Goal: Communication & Community: Share content

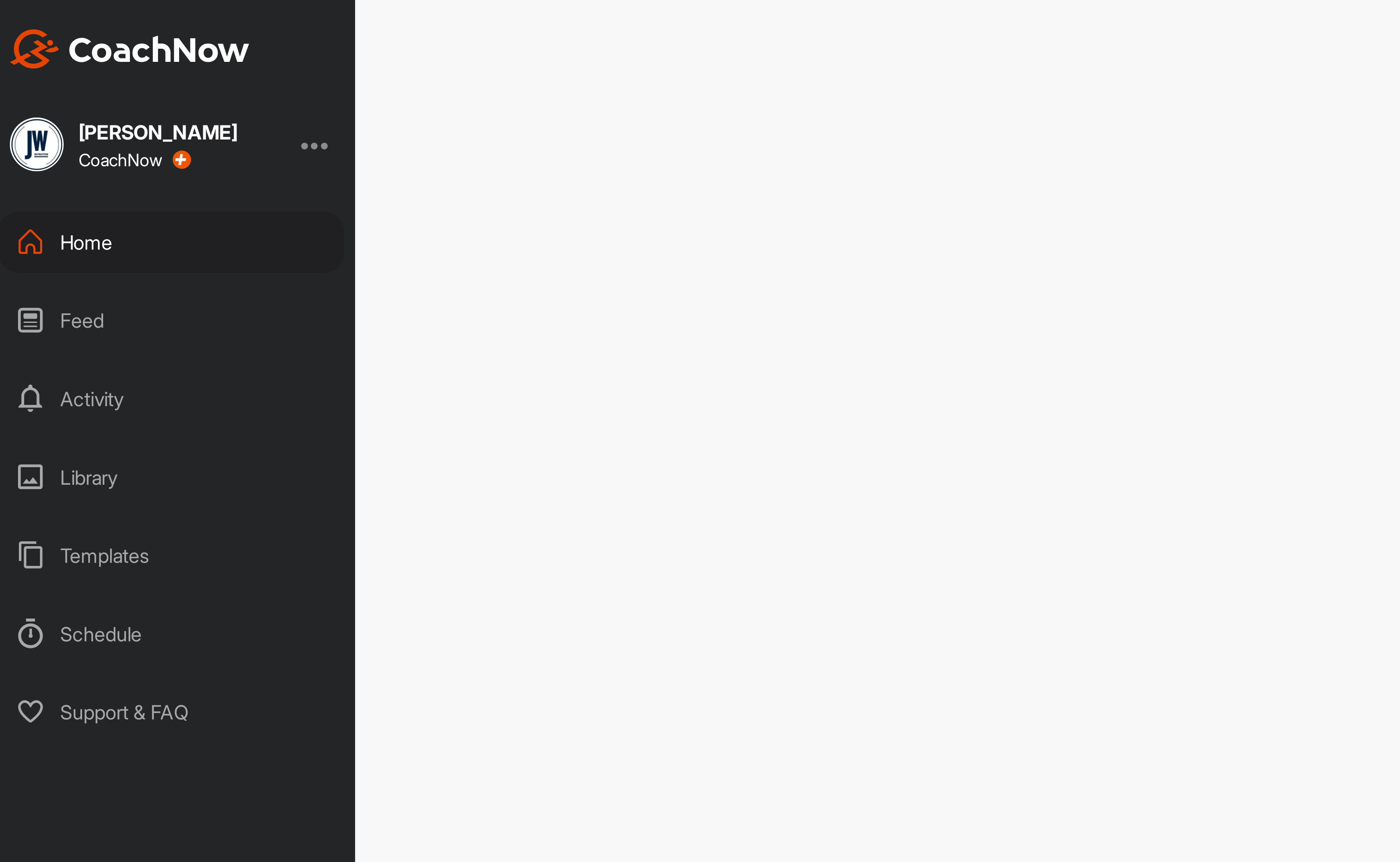
click at [109, 89] on div "Home" at bounding box center [67, 87] width 124 height 22
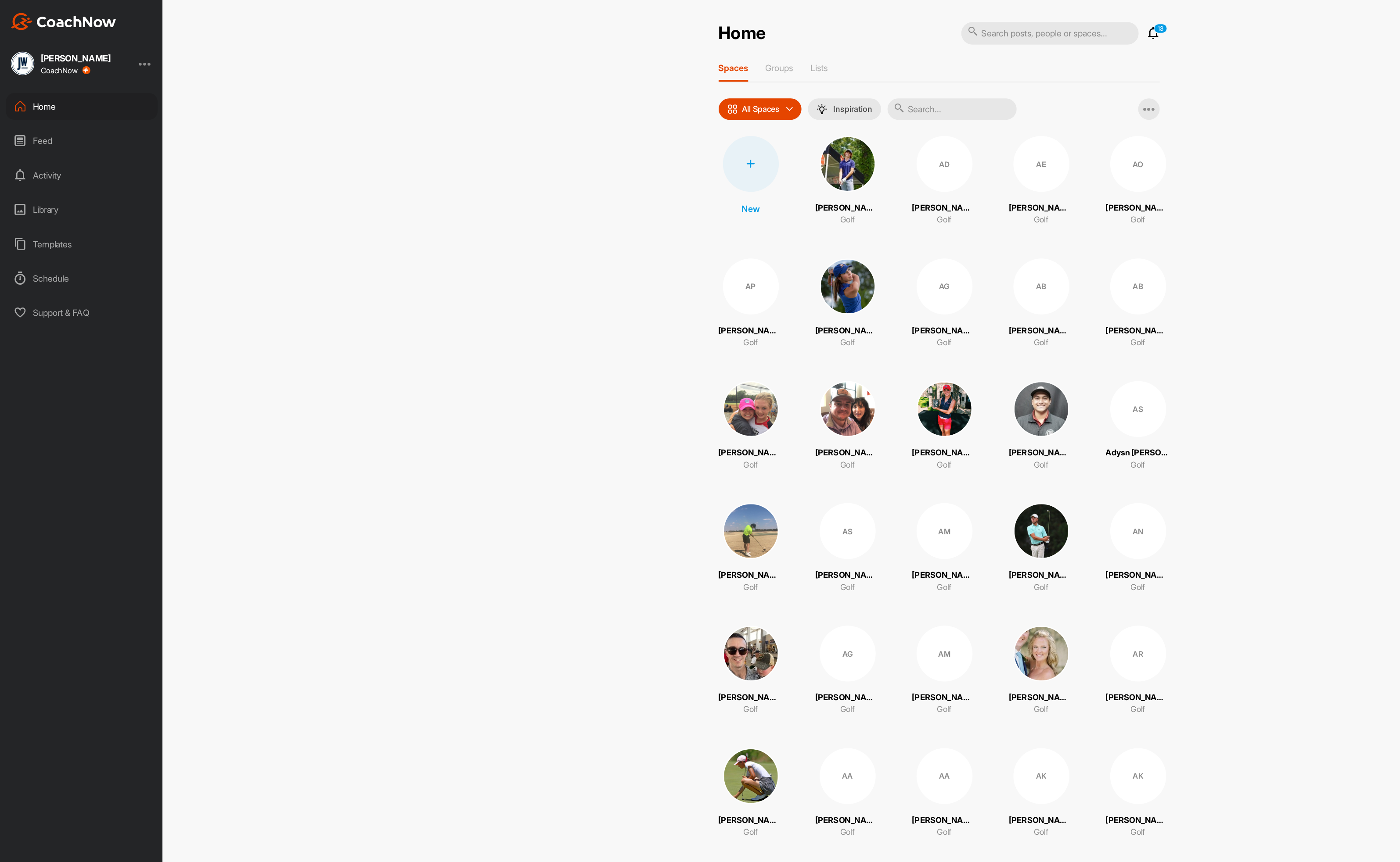
click at [777, 91] on input "text" at bounding box center [777, 89] width 105 height 17
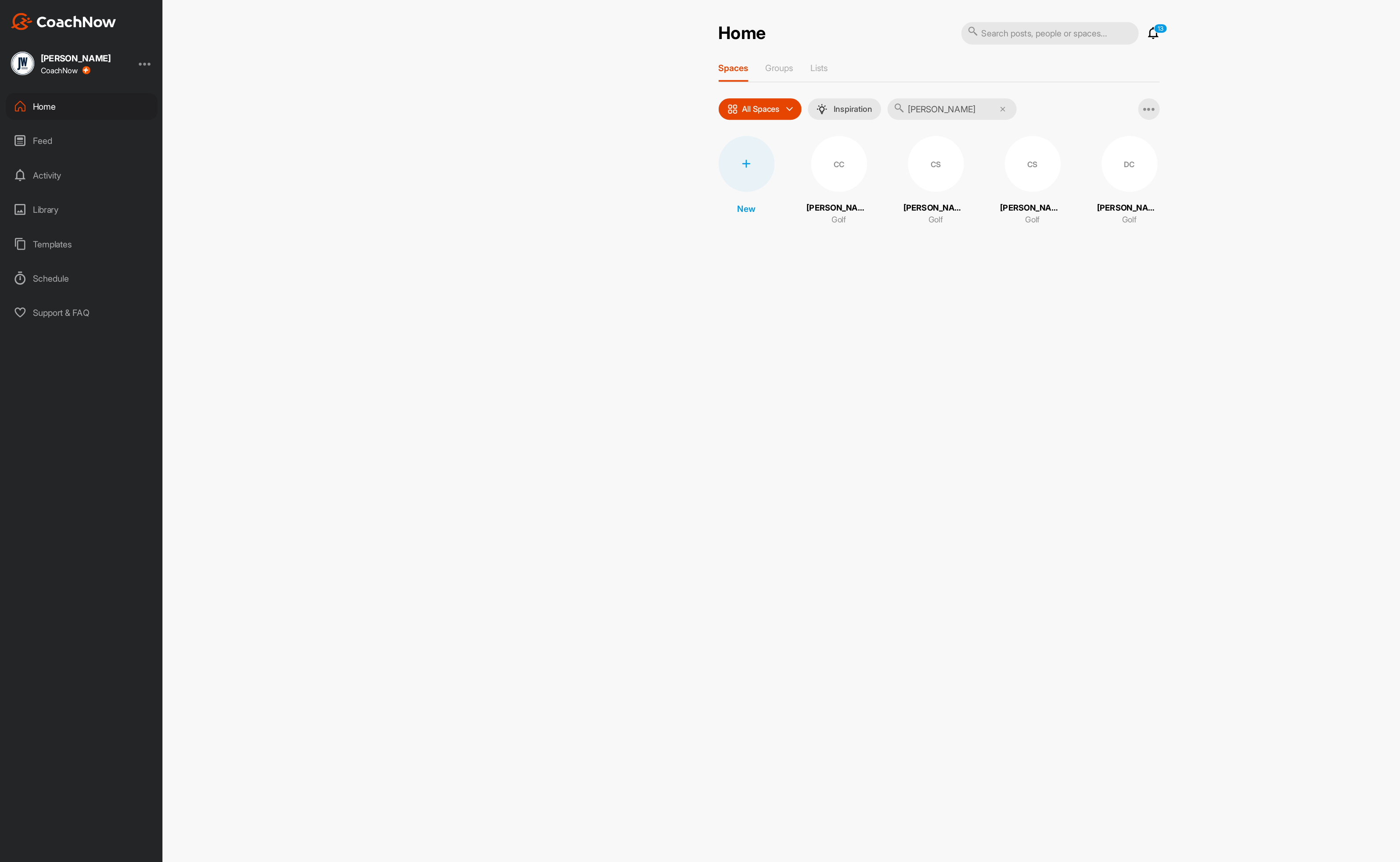
type input "[PERSON_NAME]"
click at [832, 136] on div "CS" at bounding box center [842, 134] width 46 height 46
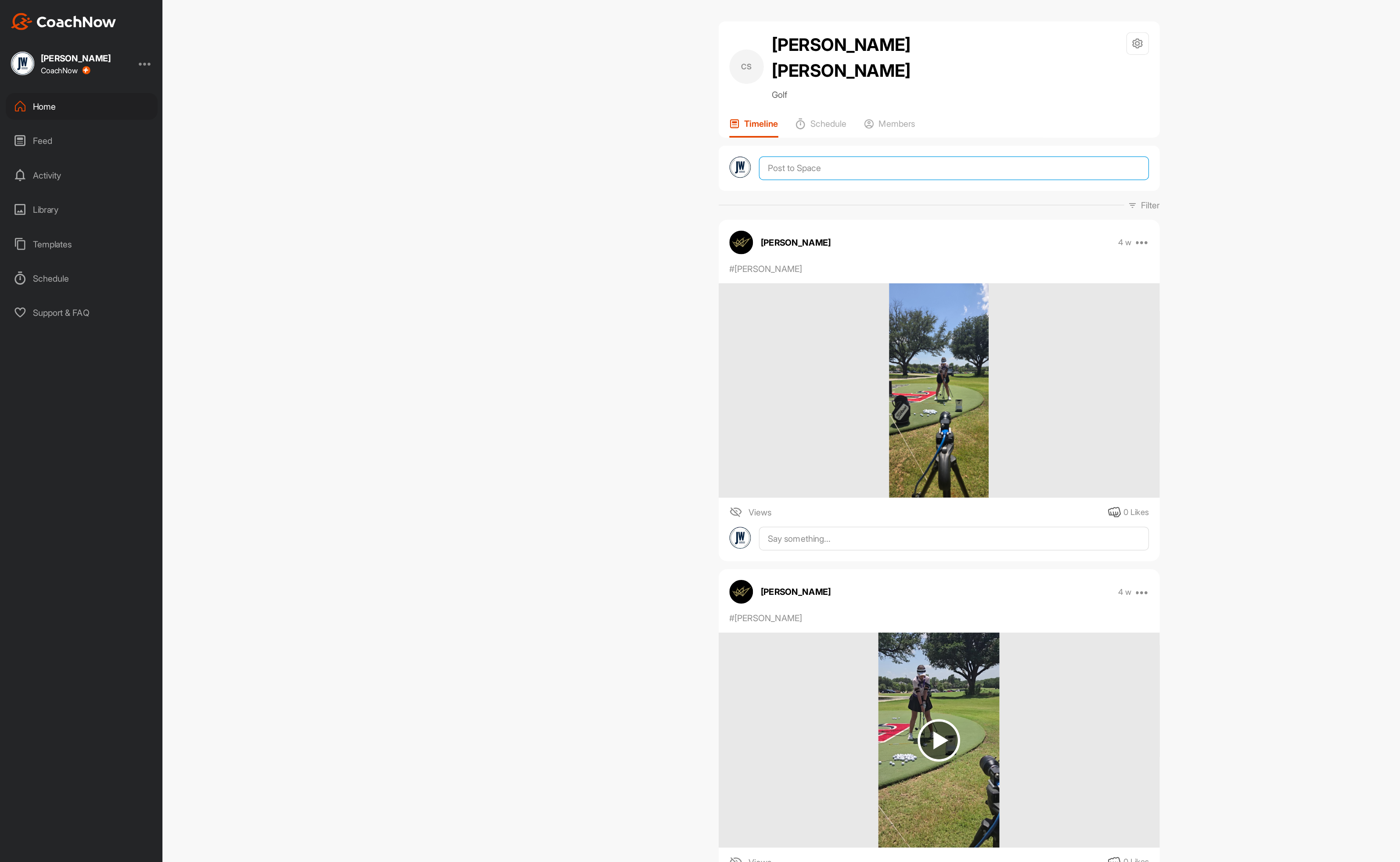
click at [720, 128] on textarea at bounding box center [778, 138] width 318 height 19
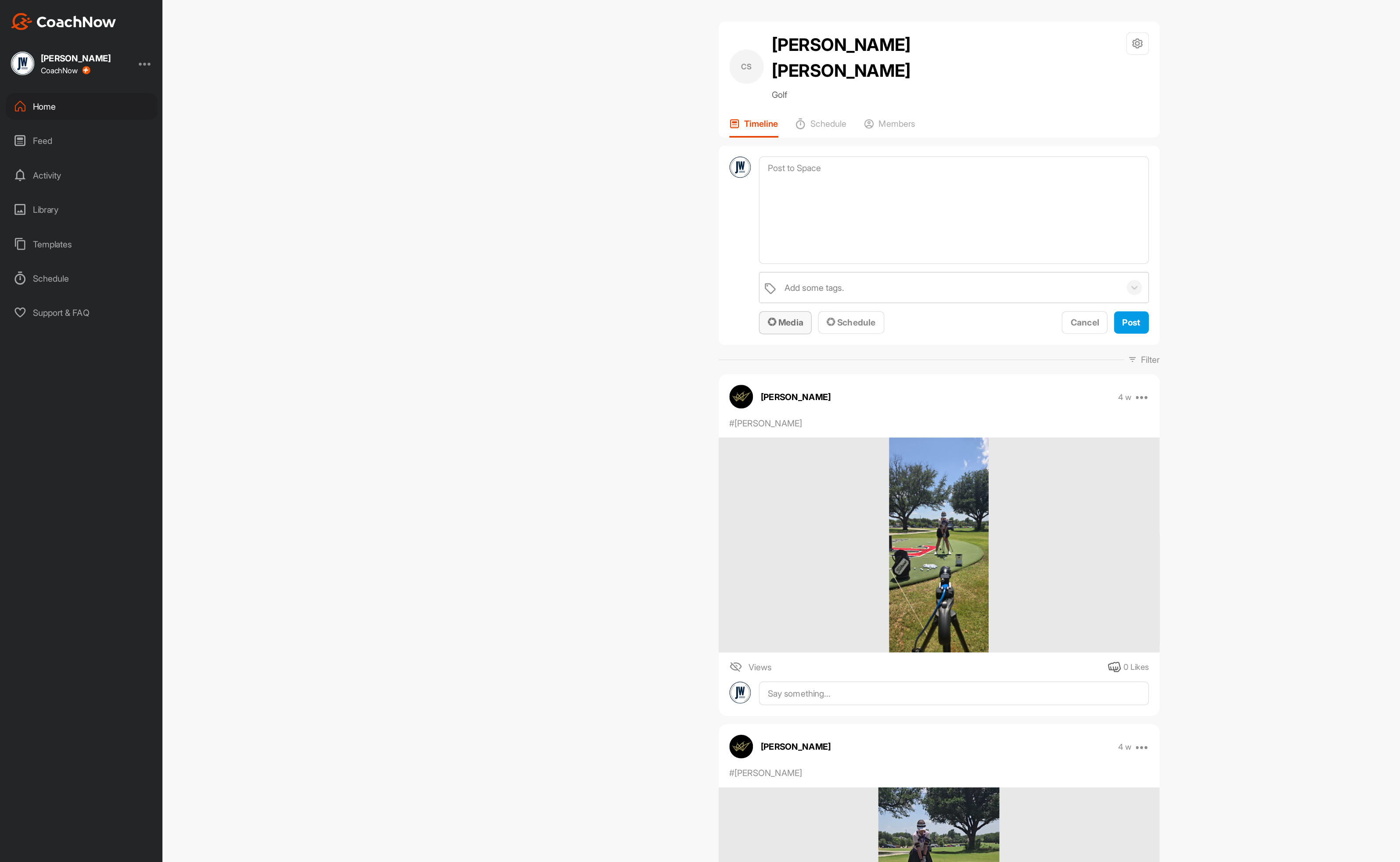
click at [640, 259] on span "Media" at bounding box center [641, 264] width 29 height 9
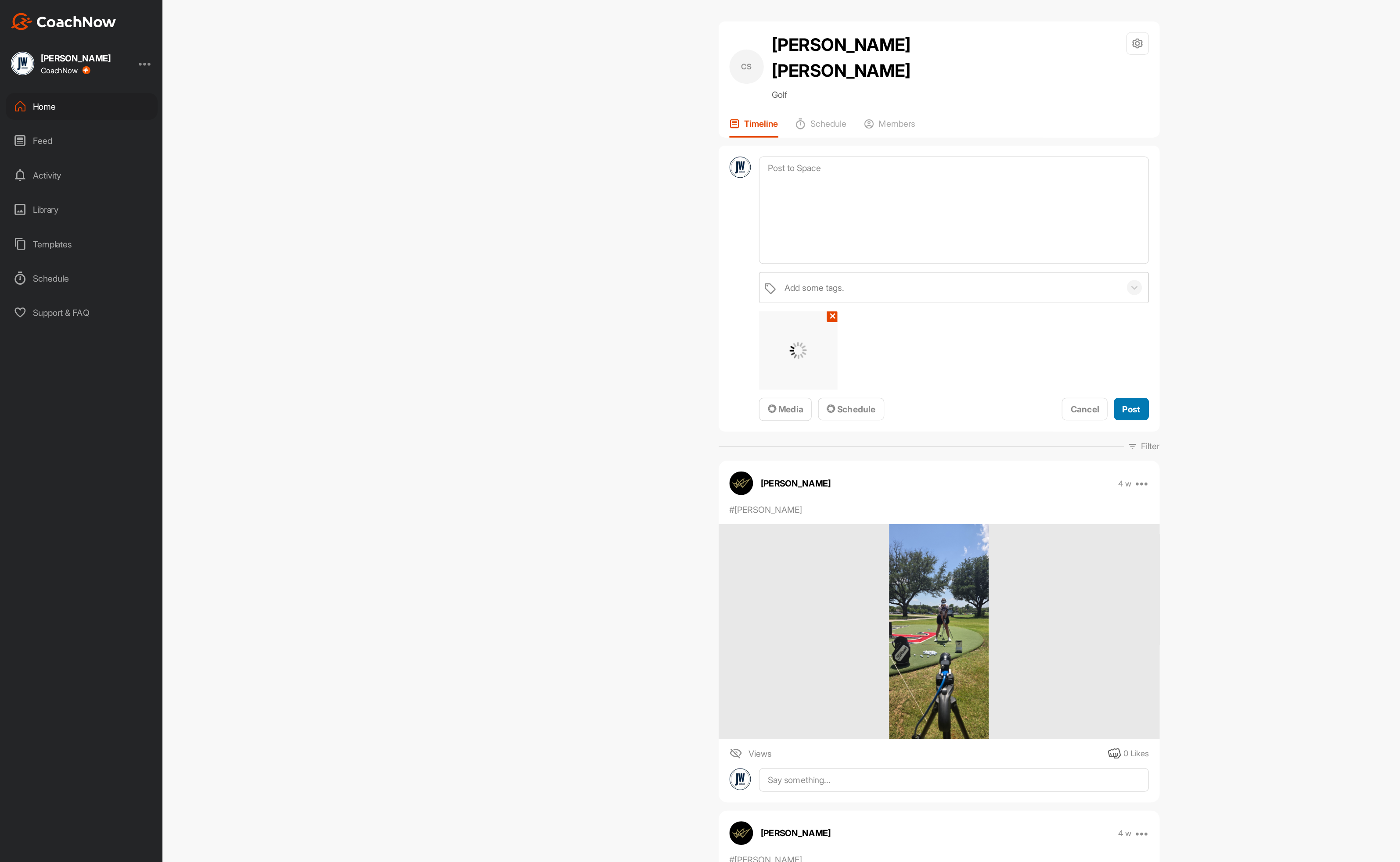
click at [926, 325] on button "Post" at bounding box center [923, 334] width 28 height 19
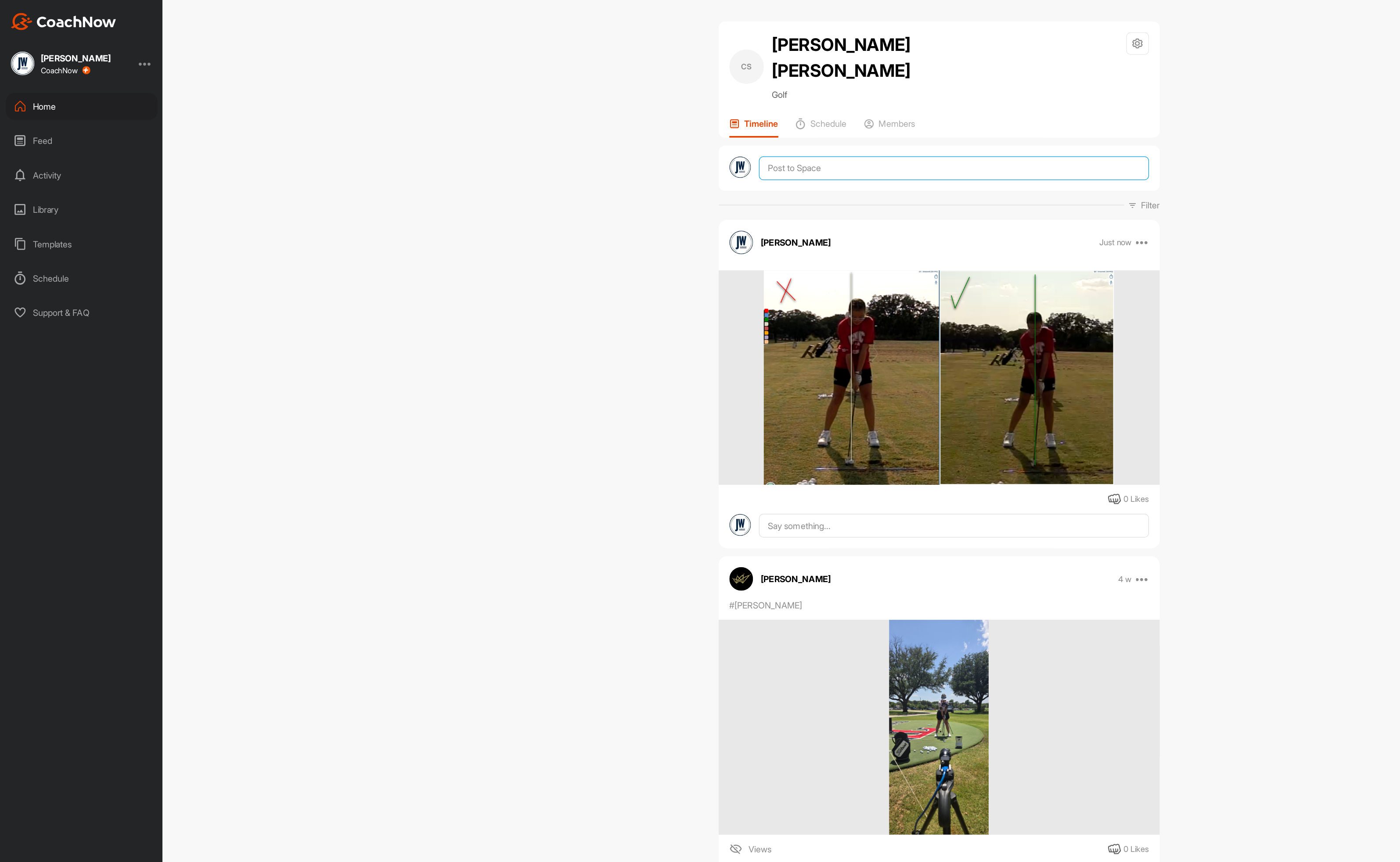
click at [689, 128] on textarea at bounding box center [778, 138] width 318 height 19
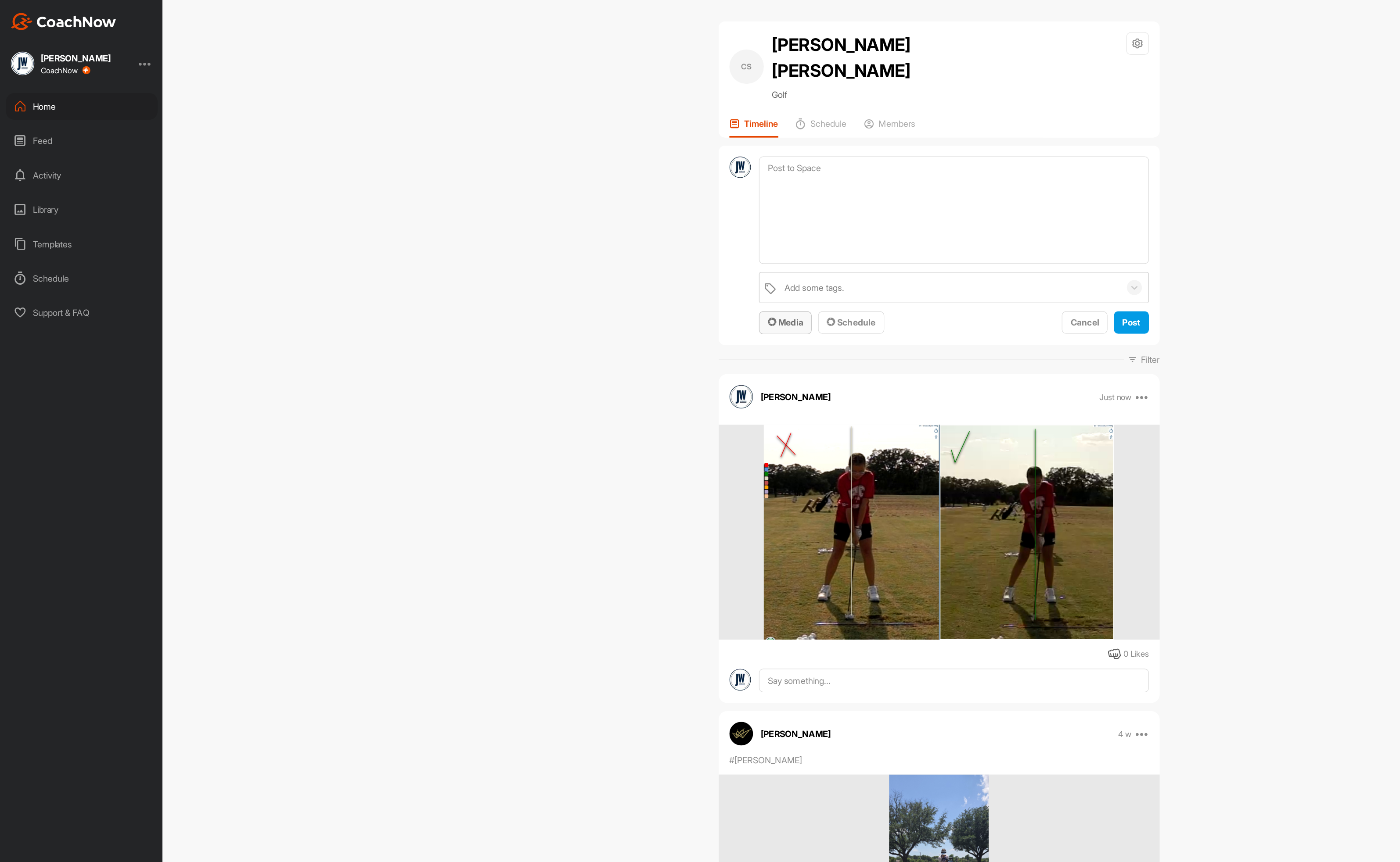
click at [643, 259] on span "Media" at bounding box center [641, 264] width 29 height 9
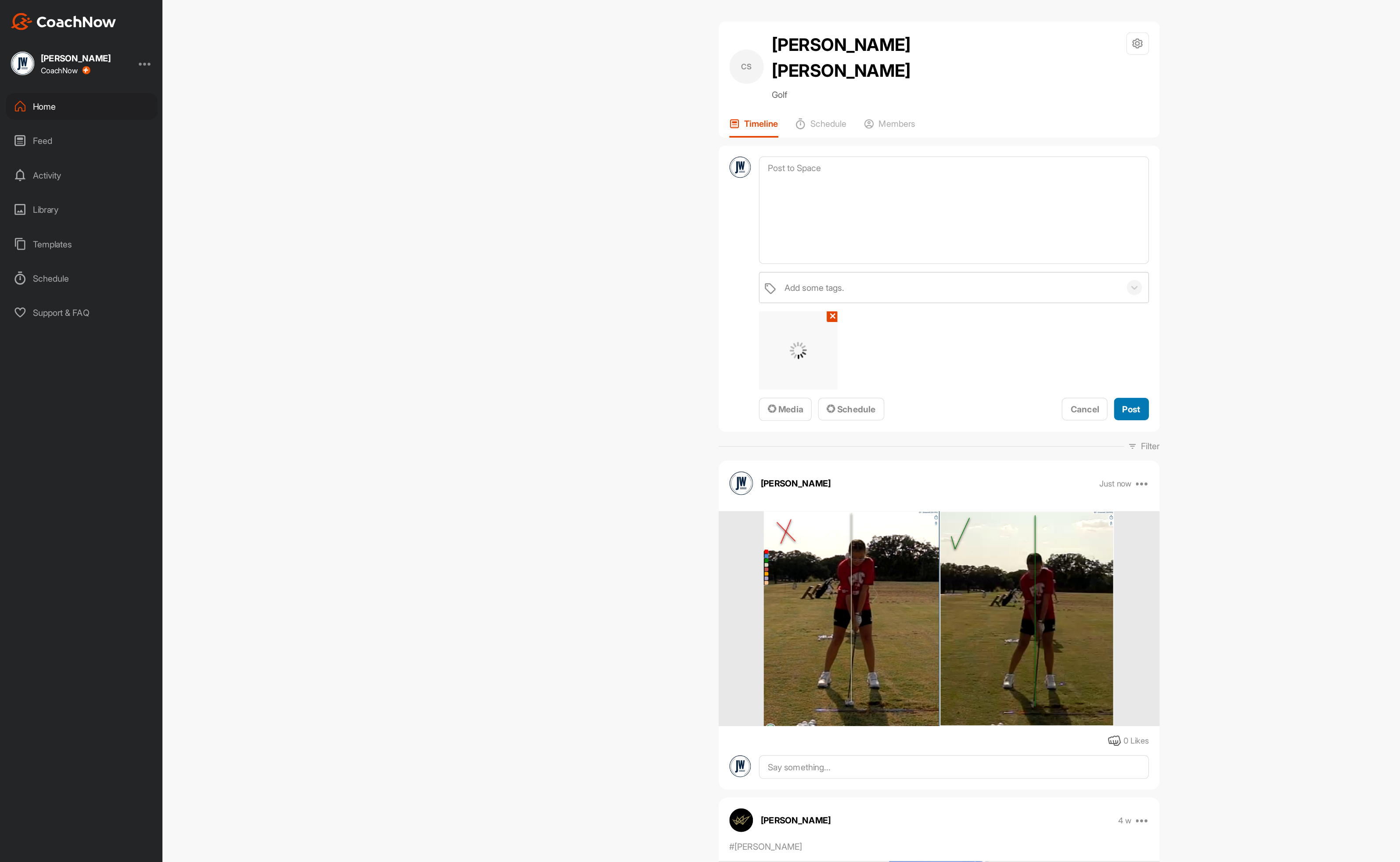
click at [918, 330] on span "Post" at bounding box center [923, 334] width 15 height 9
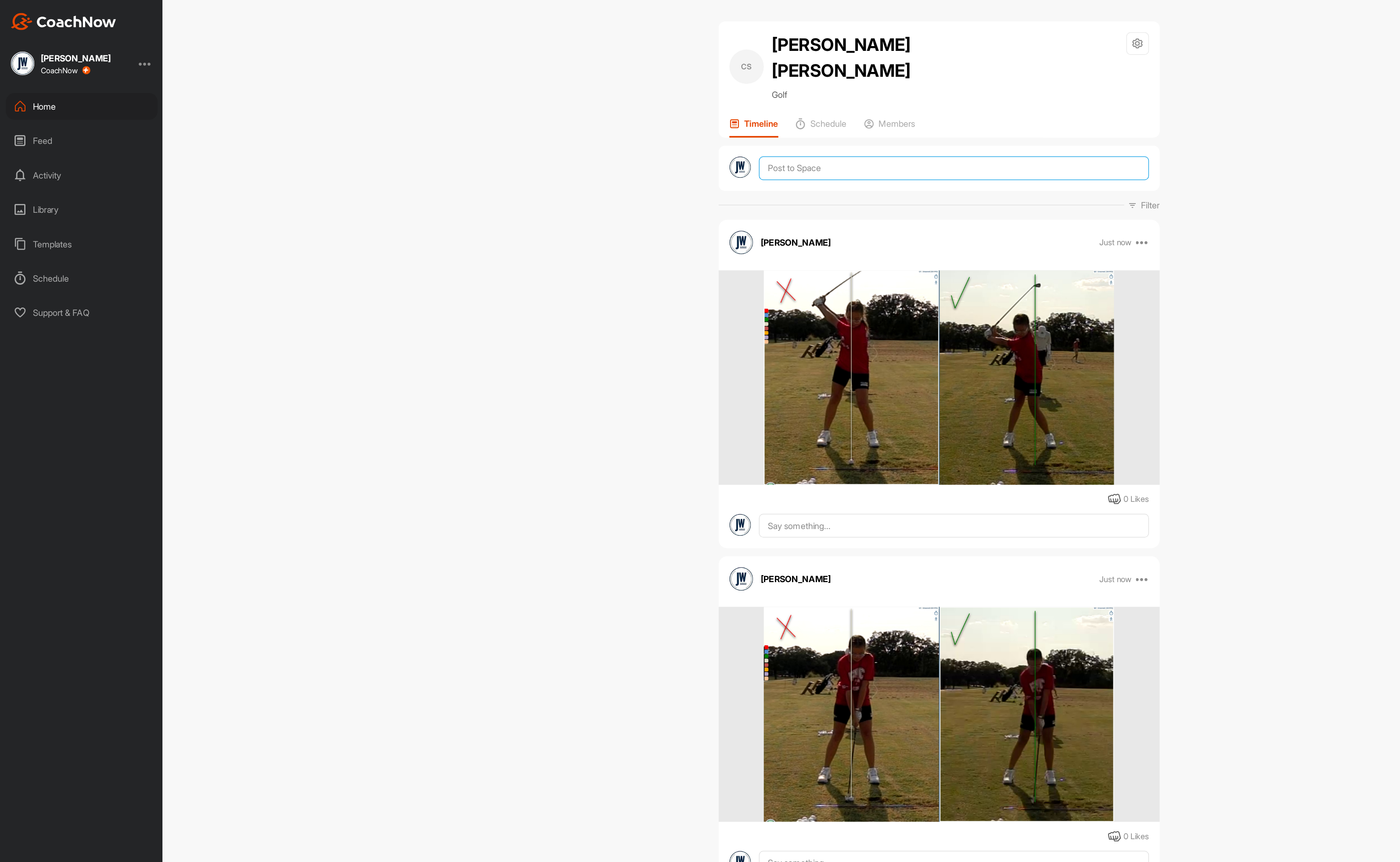
click at [669, 128] on textarea at bounding box center [778, 138] width 318 height 19
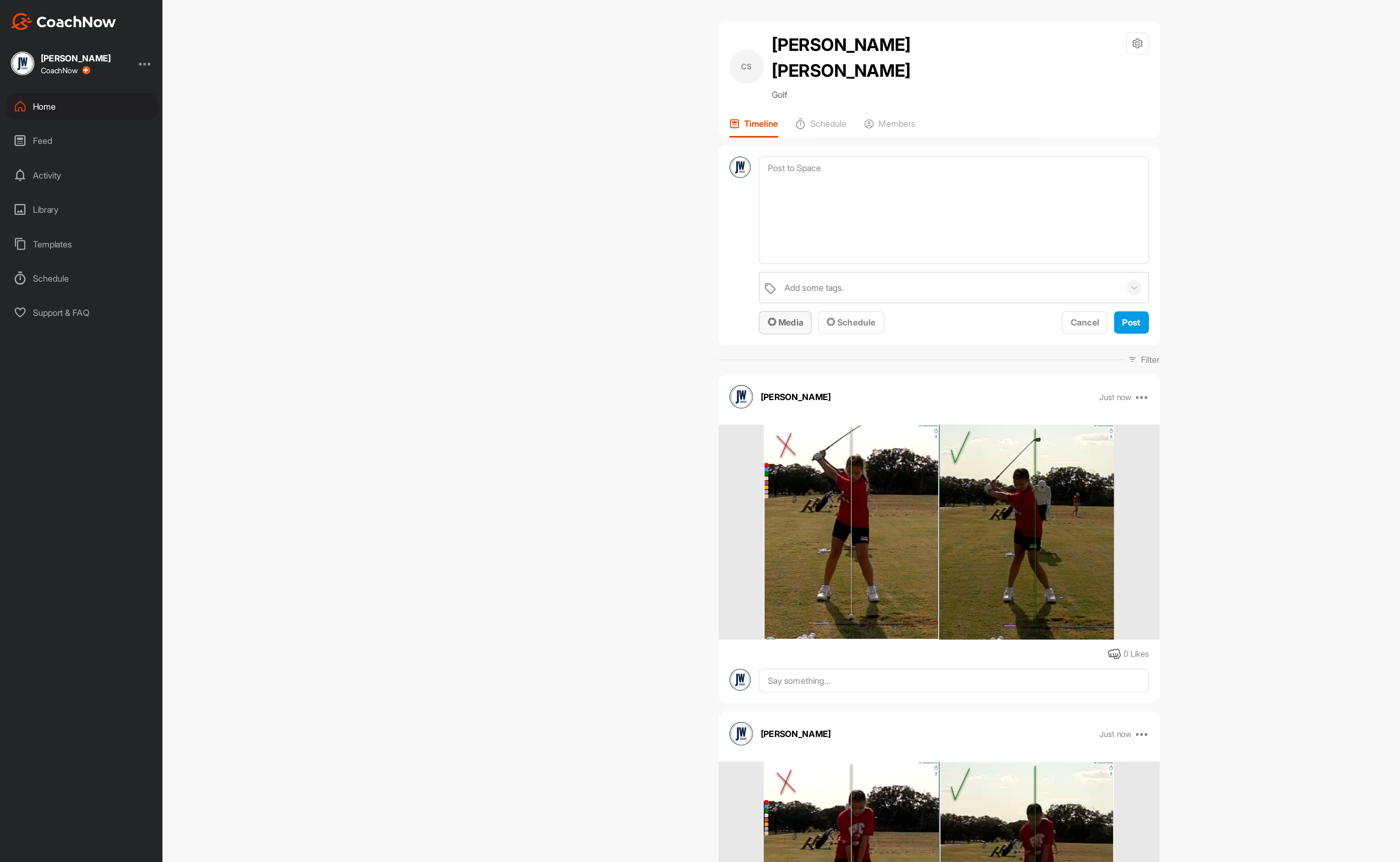
click at [638, 259] on span "Media" at bounding box center [641, 264] width 29 height 9
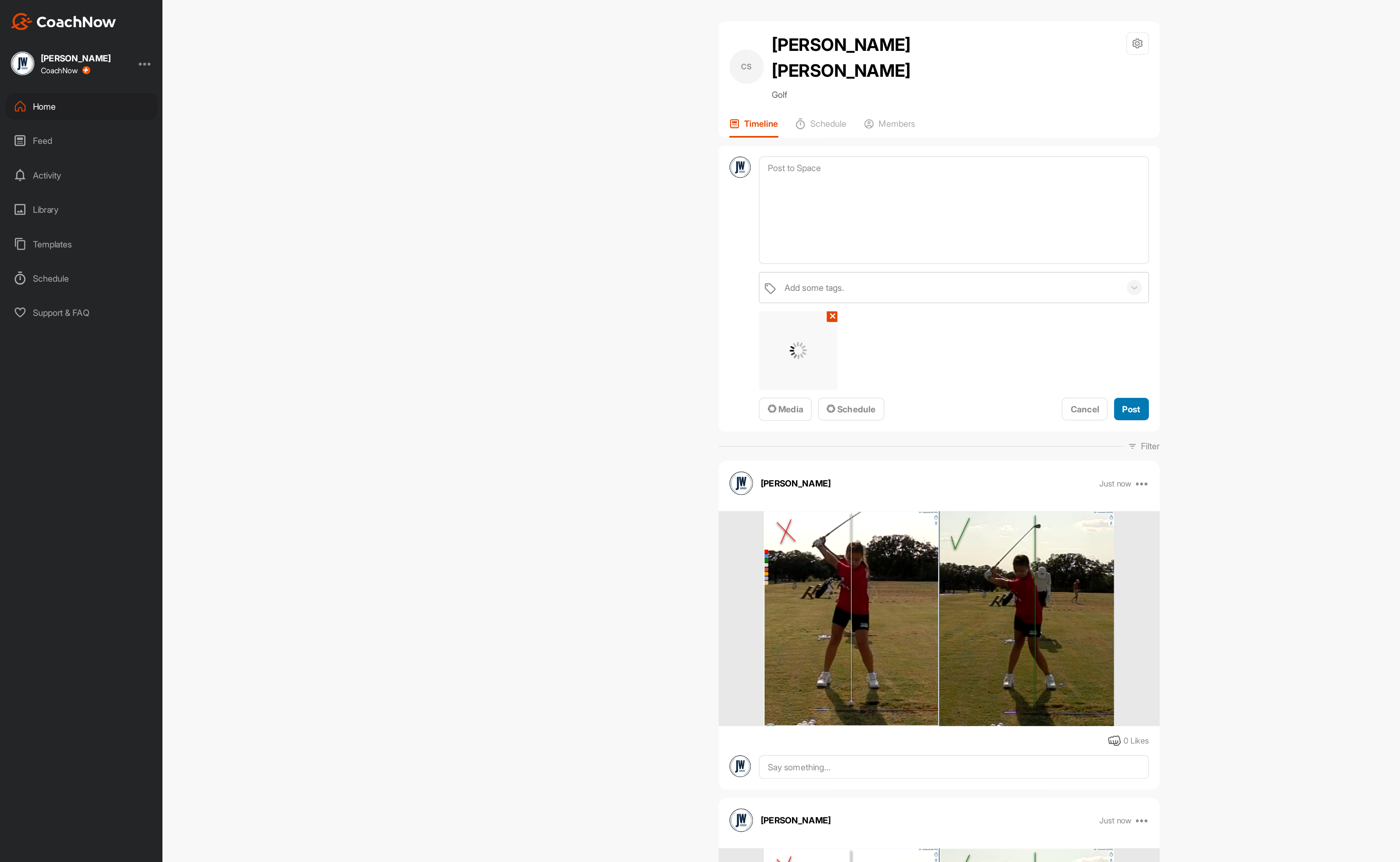
click at [918, 330] on span "Post" at bounding box center [923, 334] width 15 height 9
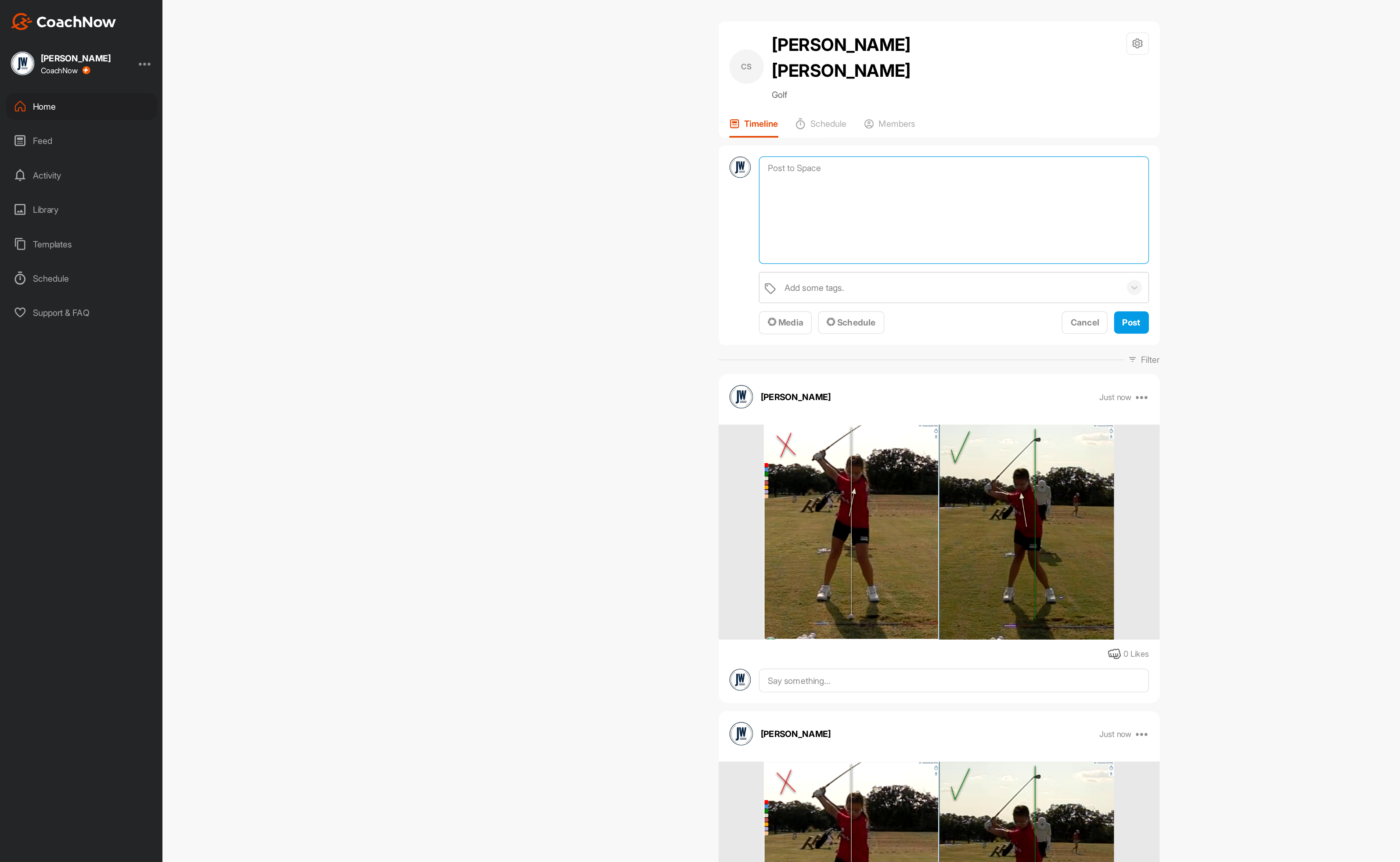
click at [689, 128] on textarea at bounding box center [778, 172] width 318 height 88
click at [641, 254] on button "Media" at bounding box center [641, 263] width 43 height 19
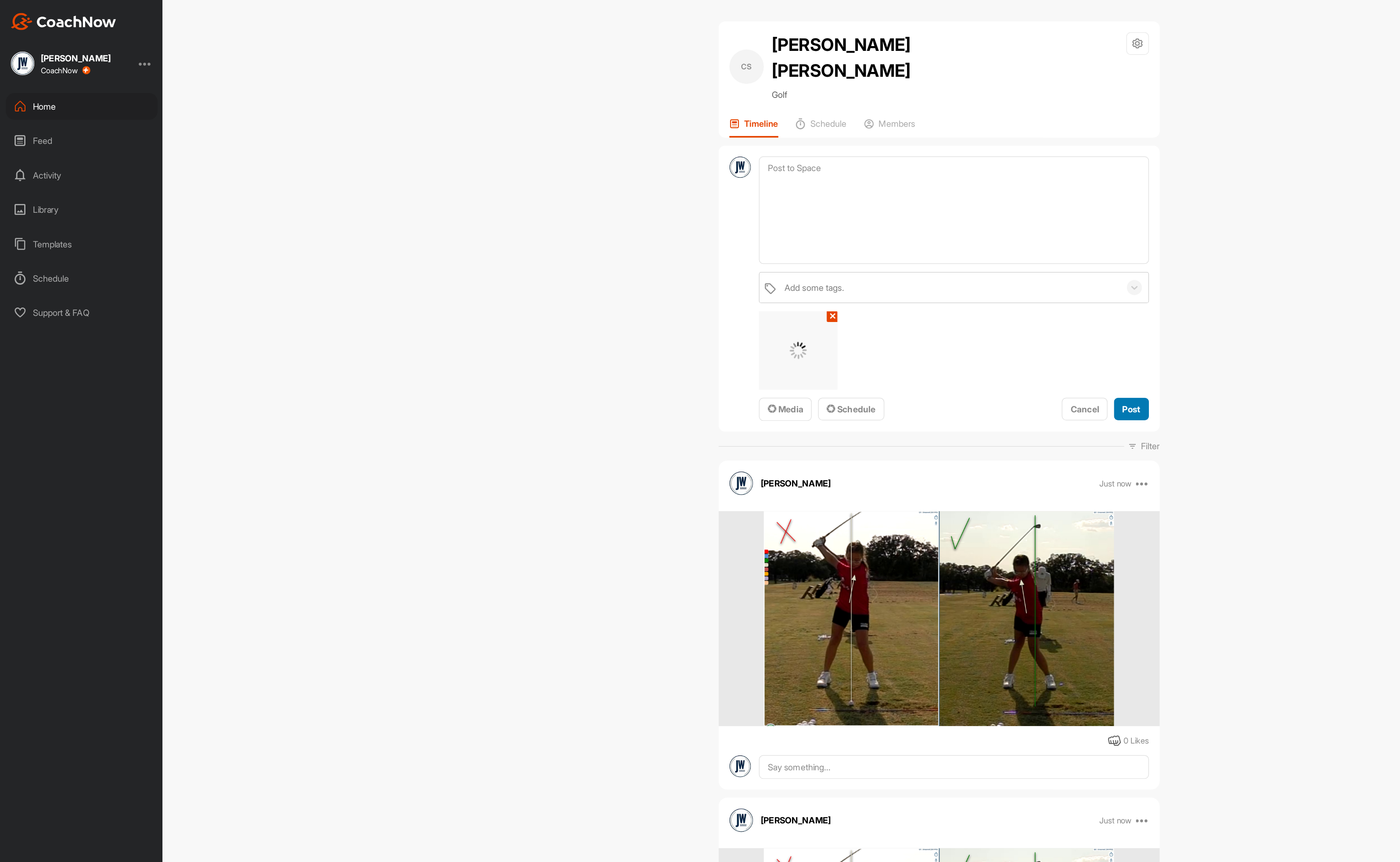
click at [919, 330] on span "Post" at bounding box center [923, 334] width 15 height 9
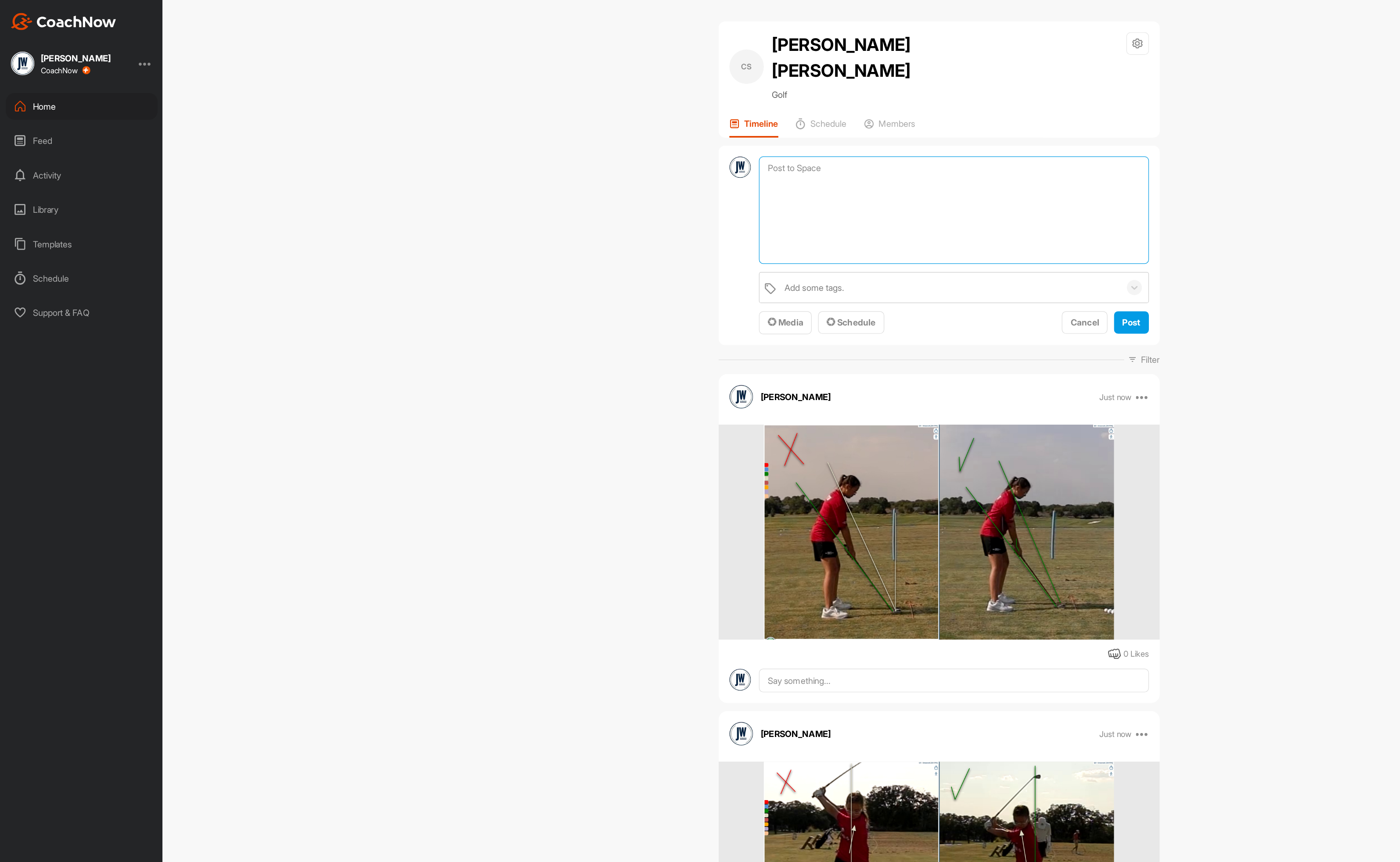
click at [681, 128] on textarea at bounding box center [778, 172] width 318 height 88
click at [635, 259] on span "Media" at bounding box center [641, 264] width 29 height 9
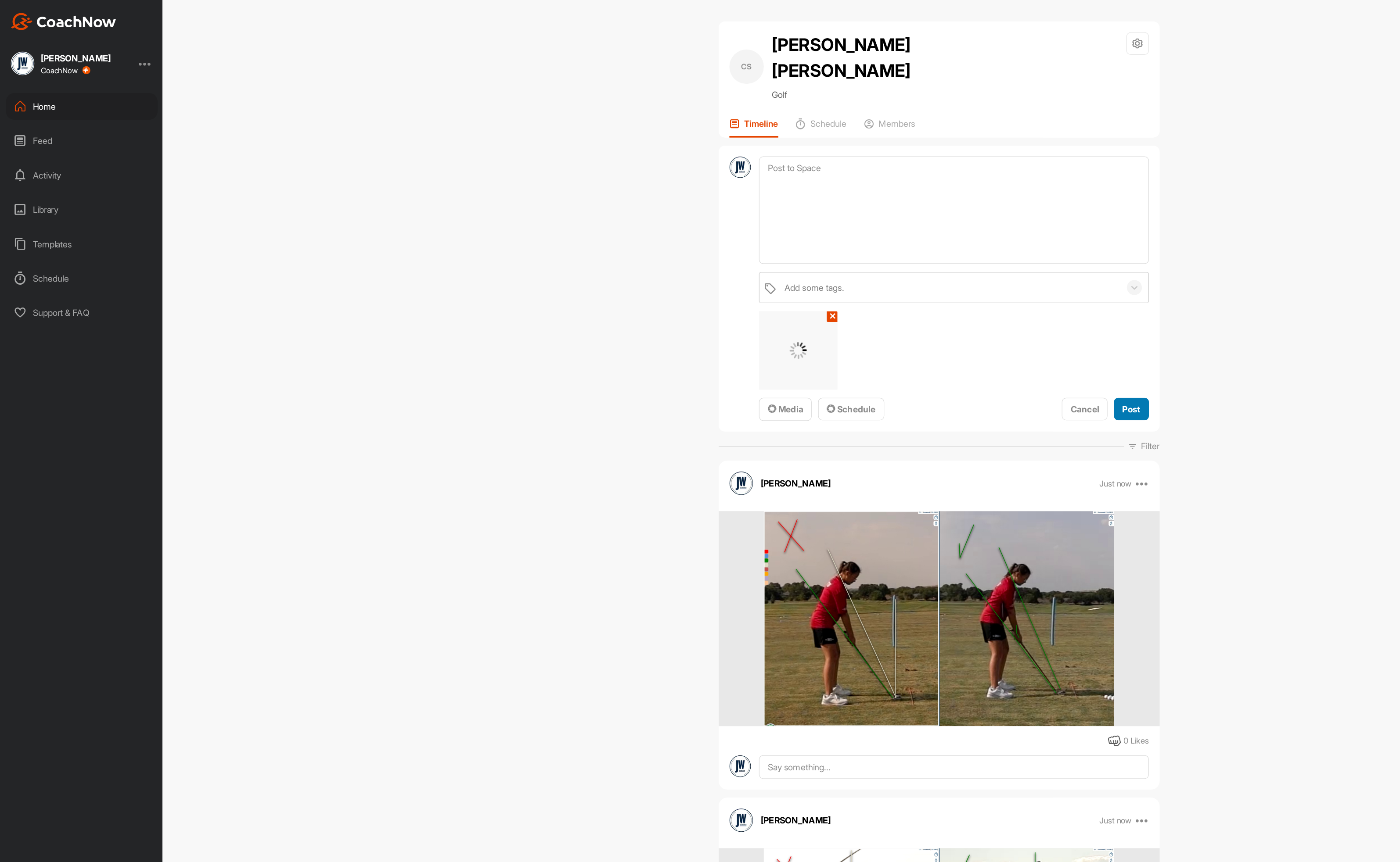
click at [920, 330] on span "Post" at bounding box center [923, 334] width 15 height 9
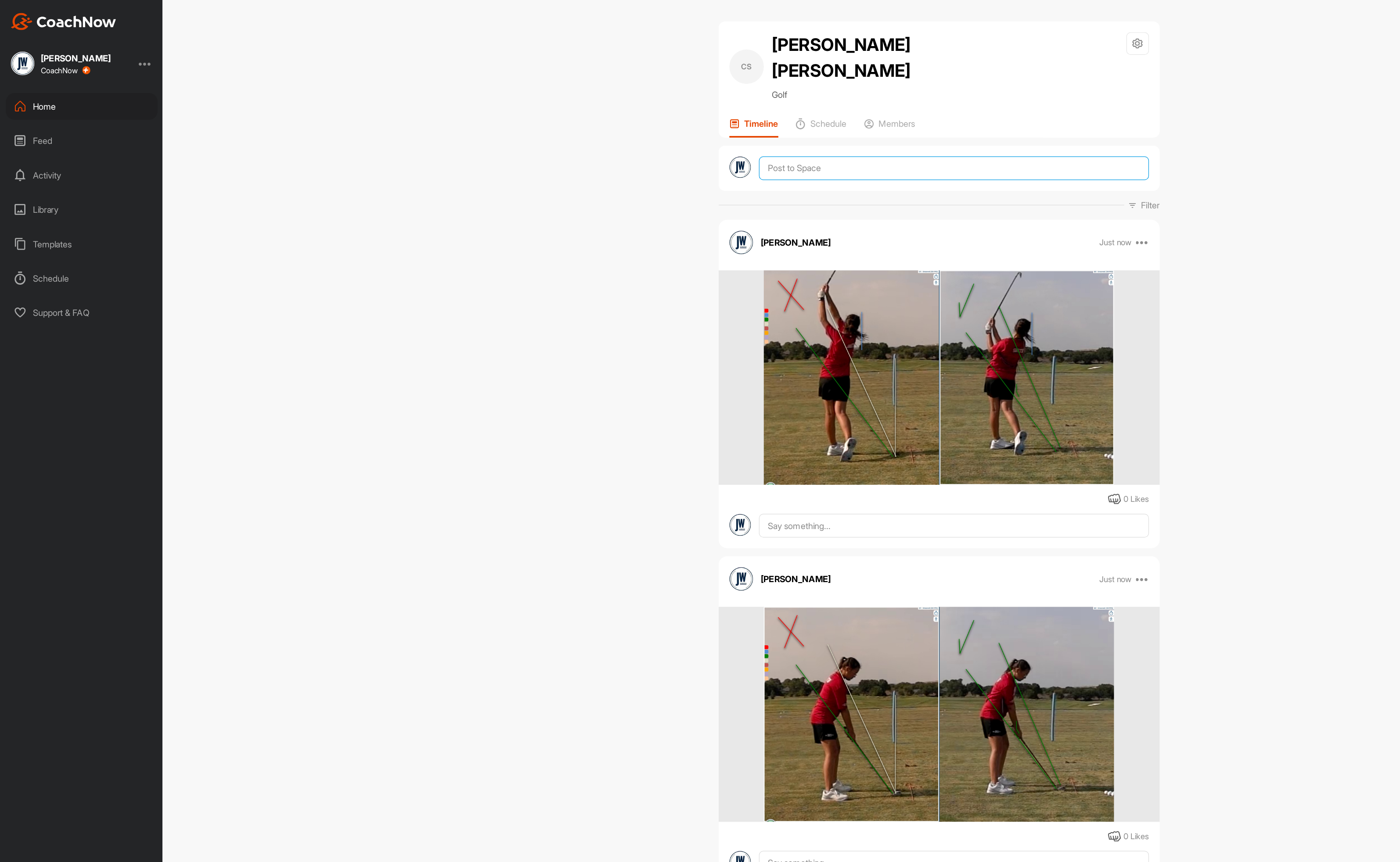
click at [718, 128] on textarea at bounding box center [778, 138] width 318 height 19
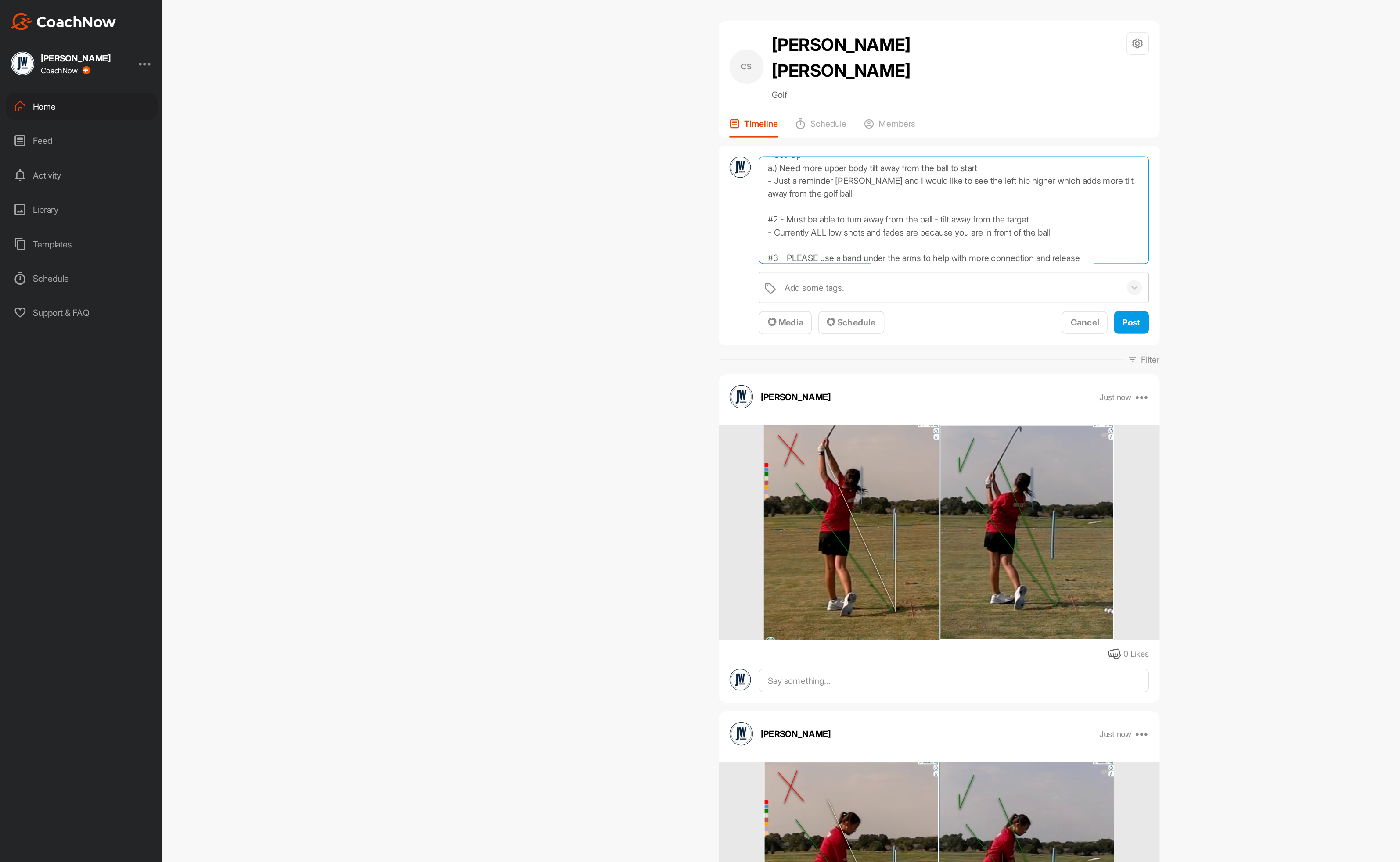
scroll to position [74, 0]
type textarea "[PERSON_NAME]- Please work on the following items: #1 - Be brilliant with the b…"
click at [925, 259] on span "Post" at bounding box center [923, 264] width 15 height 9
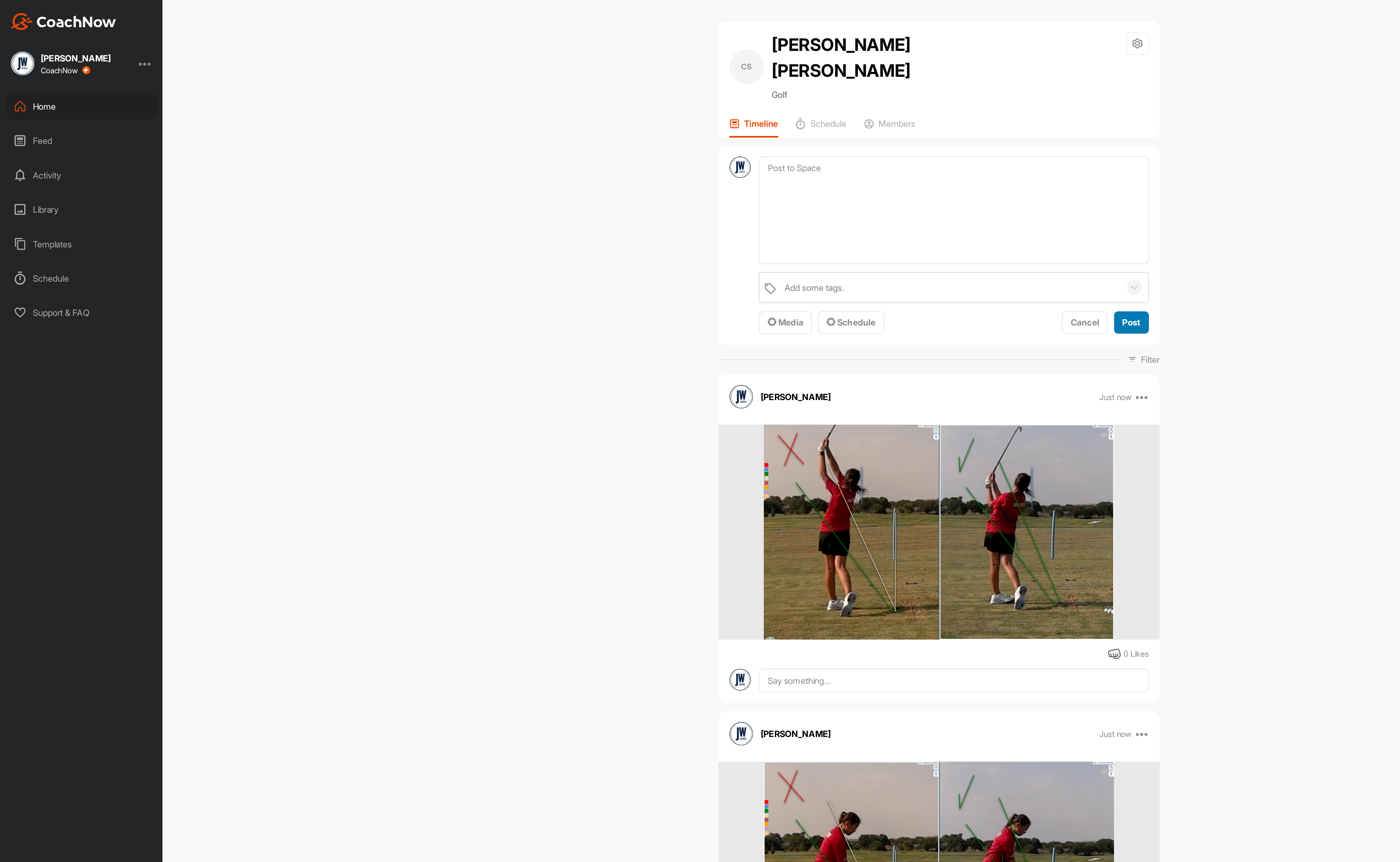
scroll to position [0, 0]
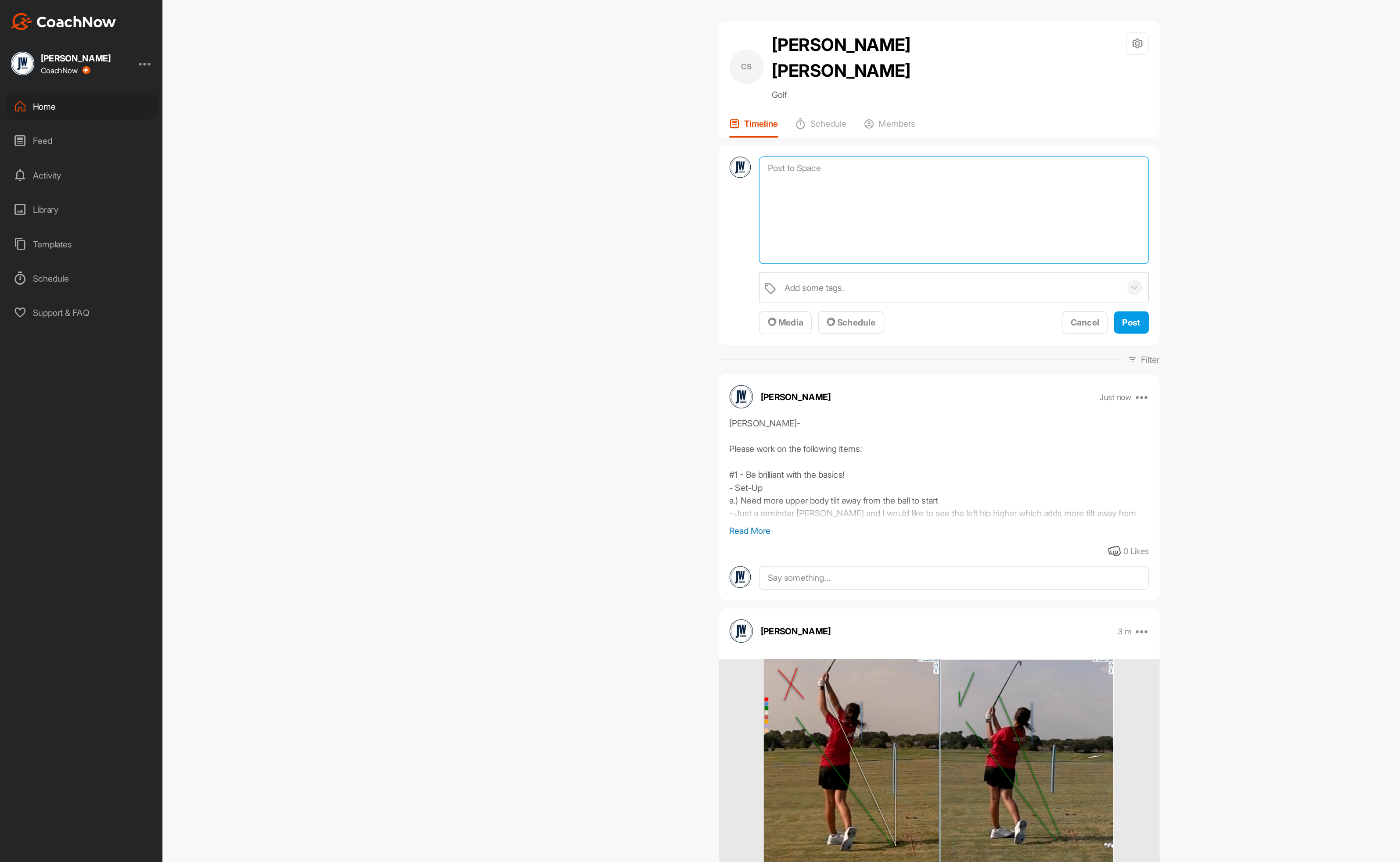
click at [695, 128] on textarea at bounding box center [778, 172] width 318 height 88
click at [644, 259] on span "Media" at bounding box center [641, 264] width 29 height 9
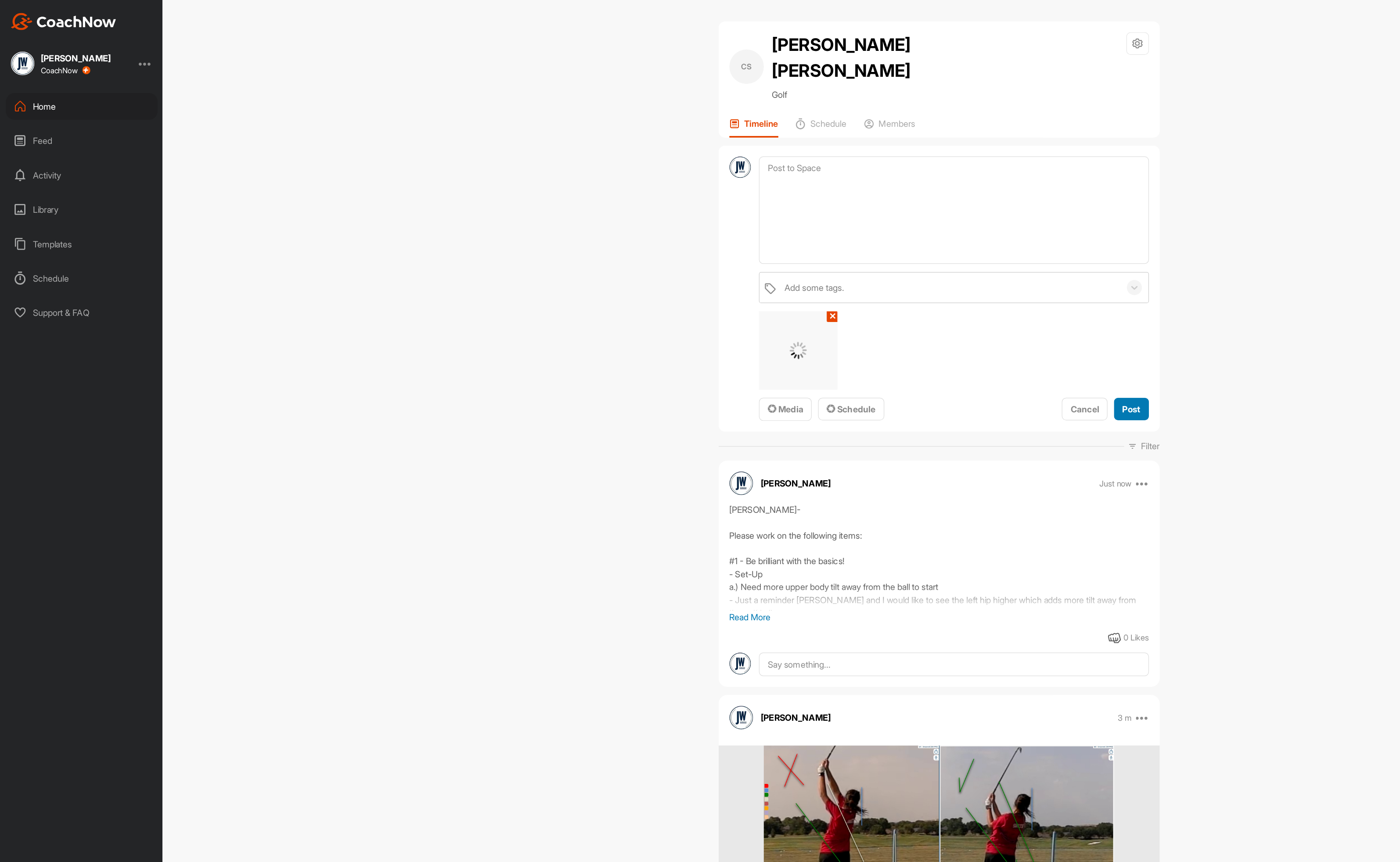
click at [919, 325] on button "Post" at bounding box center [923, 334] width 28 height 19
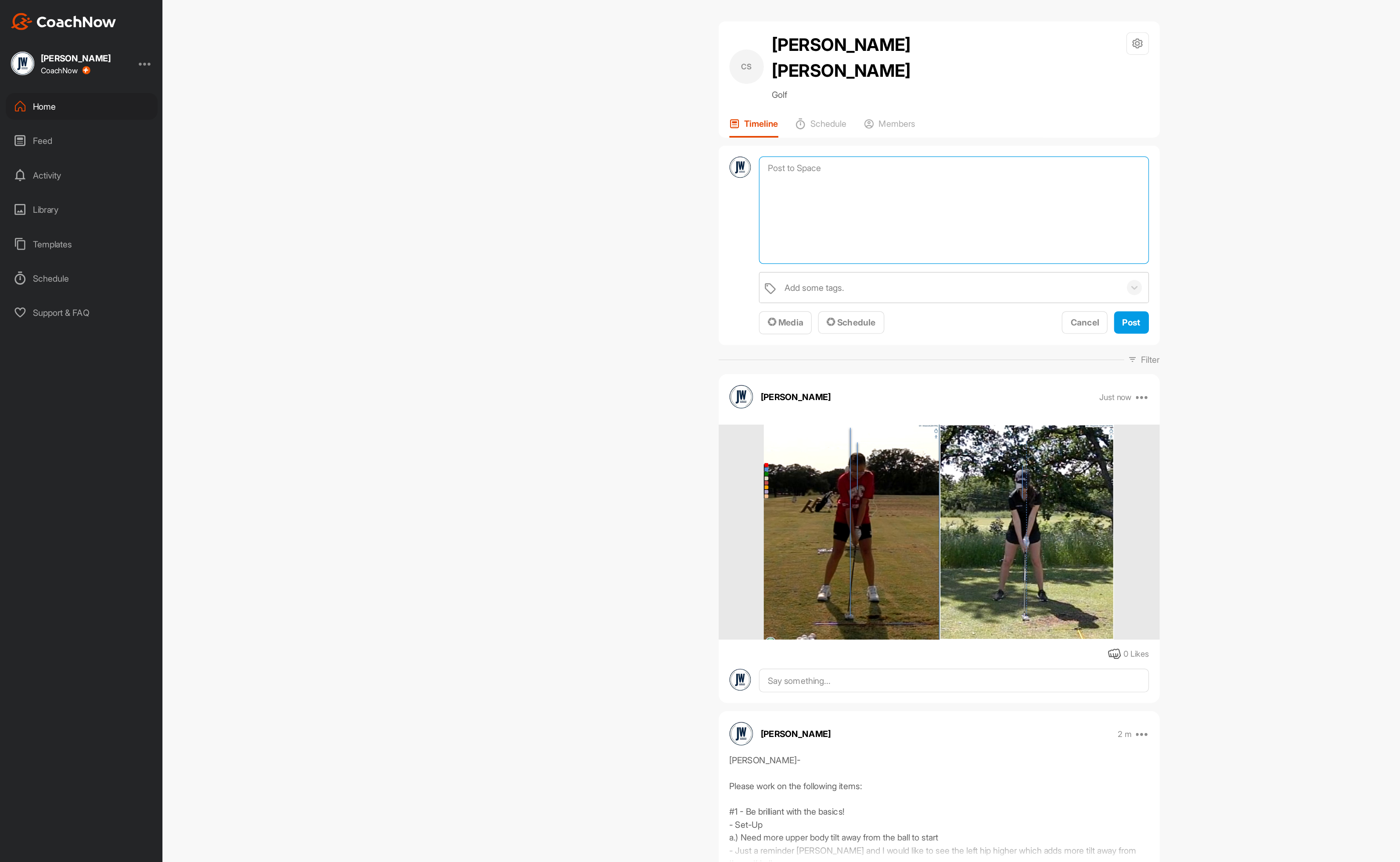
click at [673, 128] on textarea at bounding box center [778, 172] width 318 height 88
click at [635, 259] on span "Media" at bounding box center [641, 264] width 29 height 9
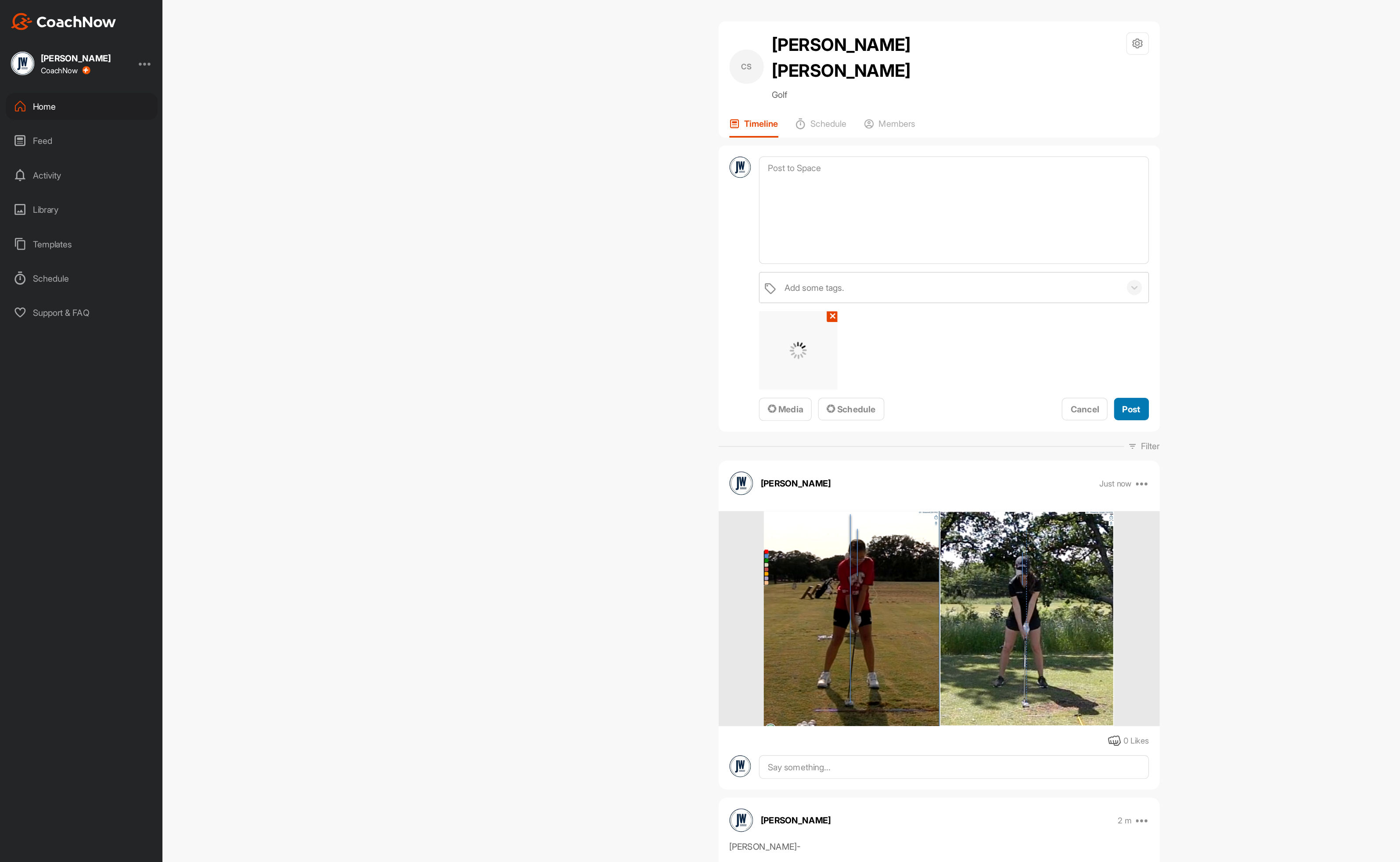
click at [922, 330] on span "Post" at bounding box center [923, 334] width 15 height 9
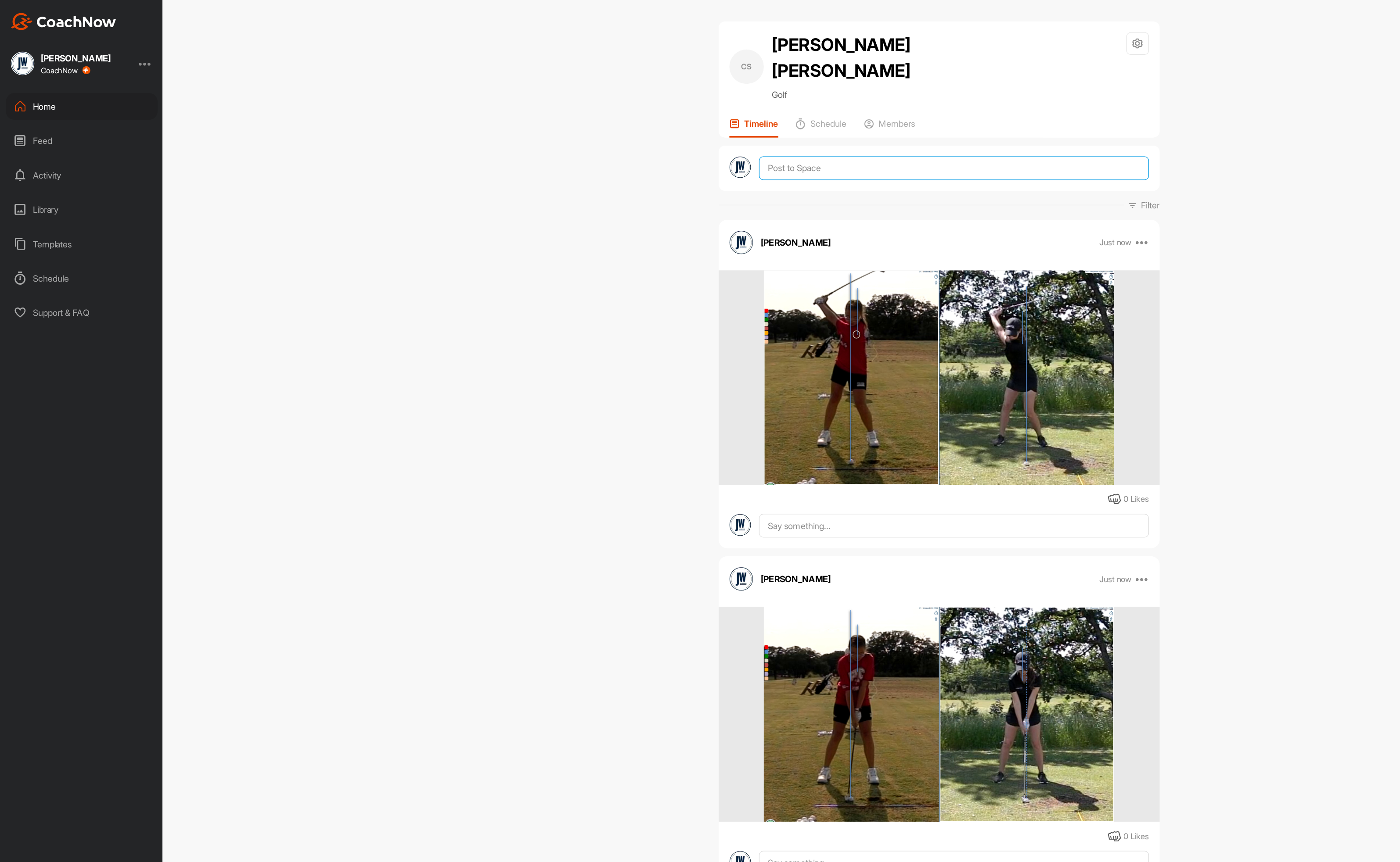
click at [696, 128] on textarea at bounding box center [778, 138] width 318 height 19
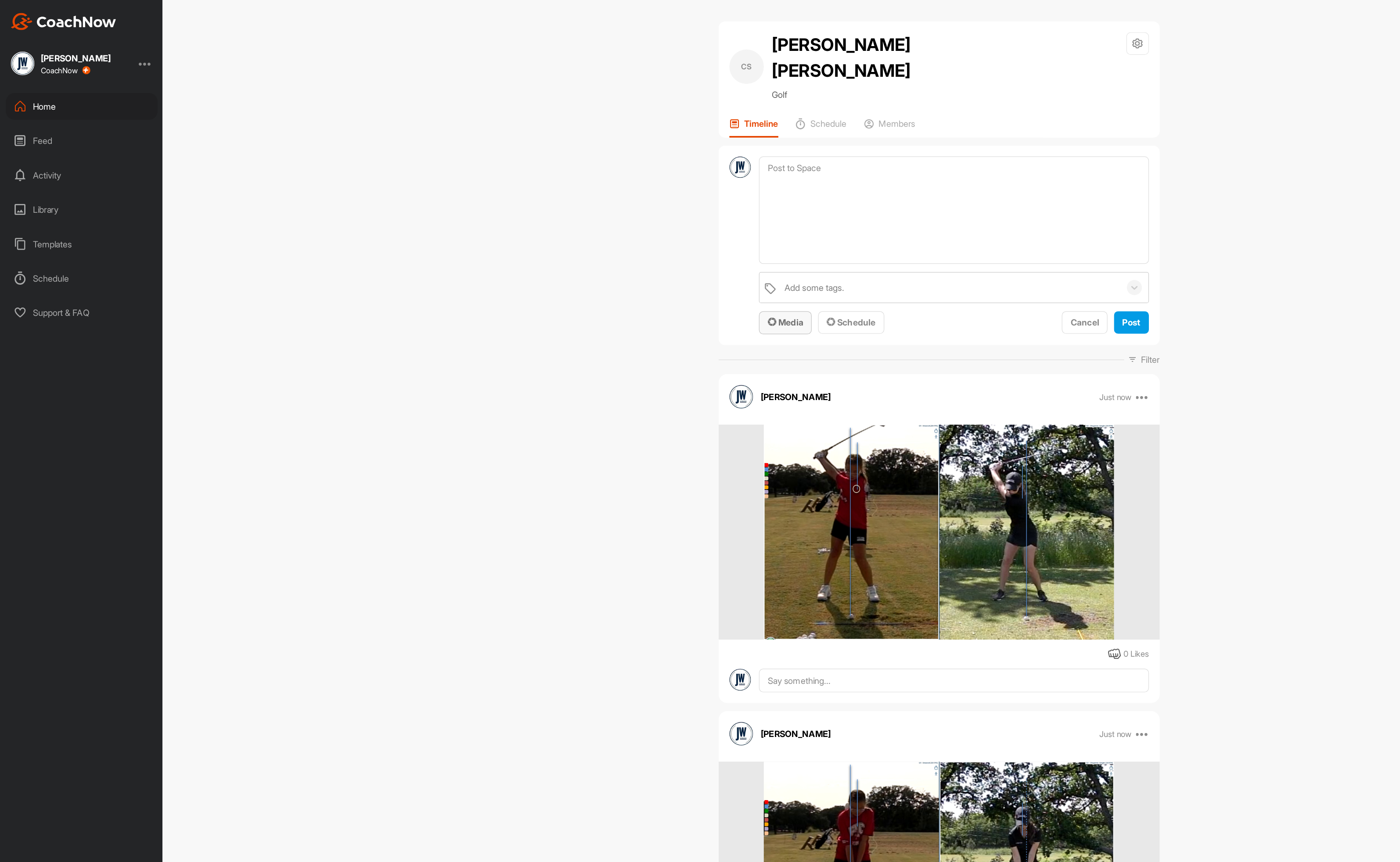
click at [640, 259] on span "Media" at bounding box center [641, 264] width 29 height 9
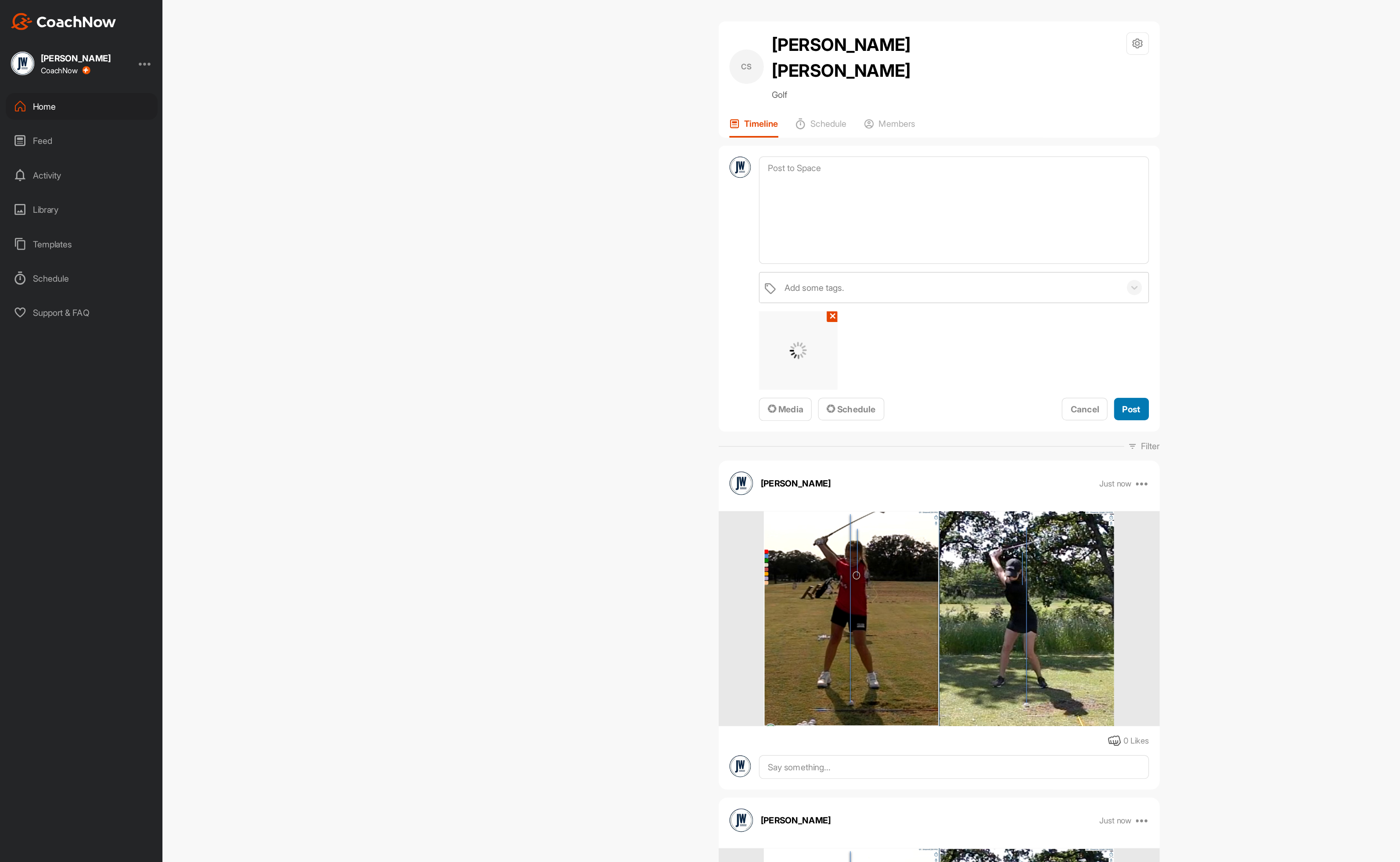
click at [923, 330] on span "Post" at bounding box center [923, 334] width 15 height 9
